Goal: Download file/media

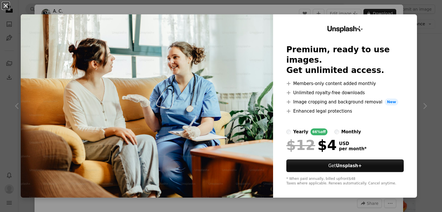
click at [3, 9] on button "An X shape" at bounding box center [5, 5] width 7 height 7
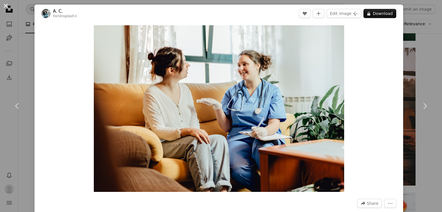
click at [7, 7] on button "An X shape" at bounding box center [5, 5] width 7 height 7
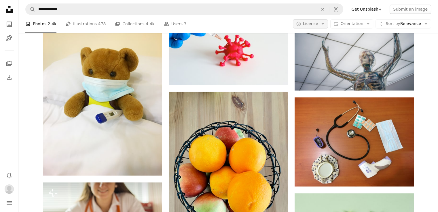
scroll to position [419, 0]
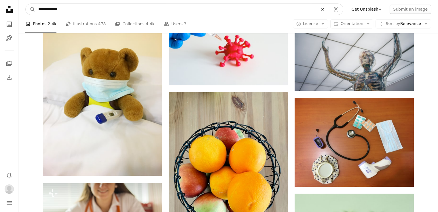
click at [328, 11] on icon "An X shape" at bounding box center [322, 9] width 13 height 5
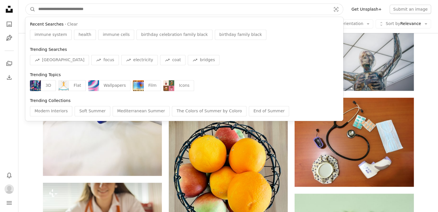
click at [304, 9] on input "Find visuals sitewide" at bounding box center [182, 9] width 294 height 11
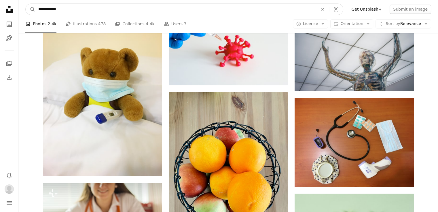
type input "**********"
click at [26, 4] on button "A magnifying glass" at bounding box center [31, 9] width 10 height 11
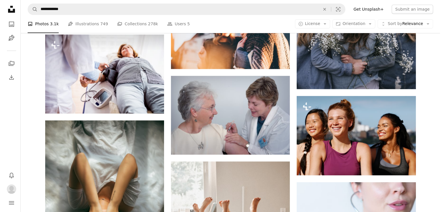
scroll to position [467, 0]
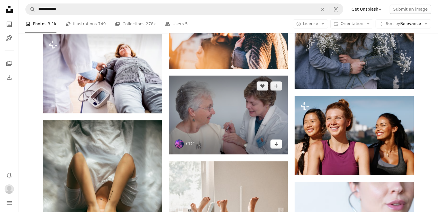
click at [278, 145] on icon "Arrow pointing down" at bounding box center [276, 143] width 5 height 7
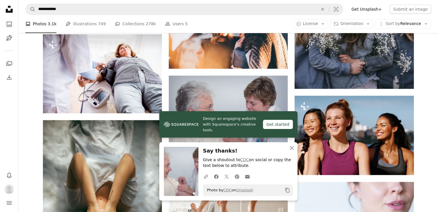
click at [286, 190] on icon "Copy to clipboard" at bounding box center [287, 190] width 4 height 5
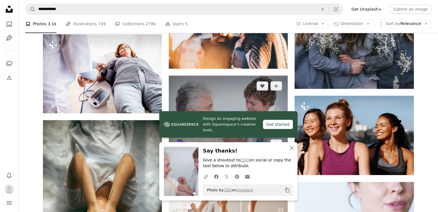
click at [210, 108] on img at bounding box center [228, 115] width 119 height 79
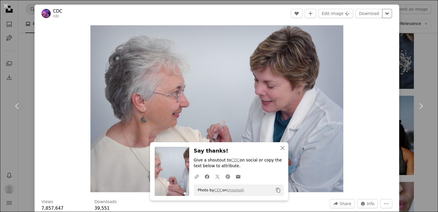
click at [389, 16] on icon "Chevron down" at bounding box center [386, 13] width 9 height 7
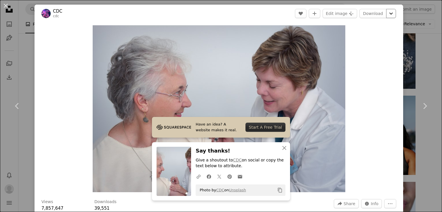
click at [389, 16] on icon "Chevron down" at bounding box center [390, 13] width 9 height 7
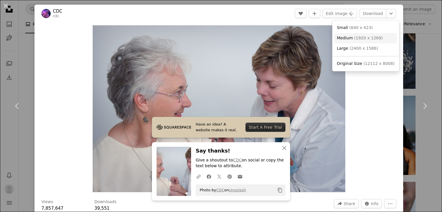
click at [365, 39] on span "( 1920 x 1269 )" at bounding box center [368, 38] width 28 height 5
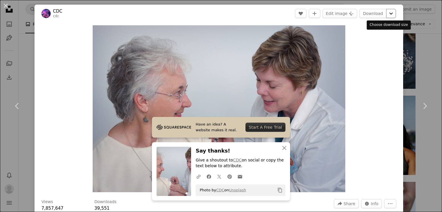
click at [389, 14] on icon "Choose download size" at bounding box center [390, 14] width 3 height 2
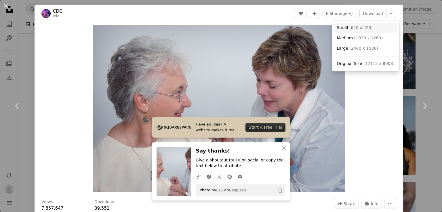
click at [370, 33] on link "Small ( 640 x 423 )" at bounding box center [365, 28] width 62 height 10
